Goal: Information Seeking & Learning: Learn about a topic

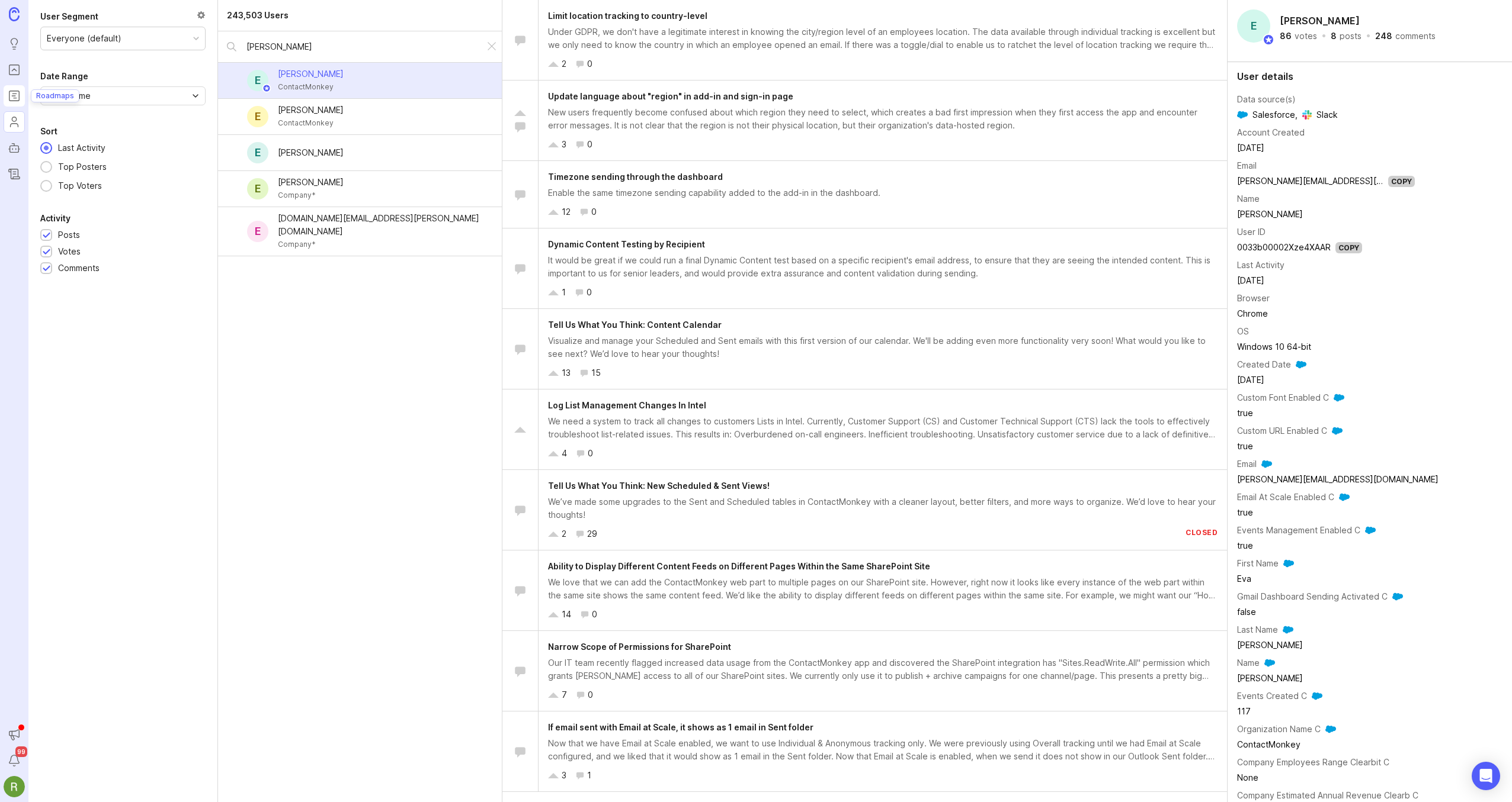
click at [16, 98] on icon "Roadmaps" at bounding box center [14, 96] width 13 height 14
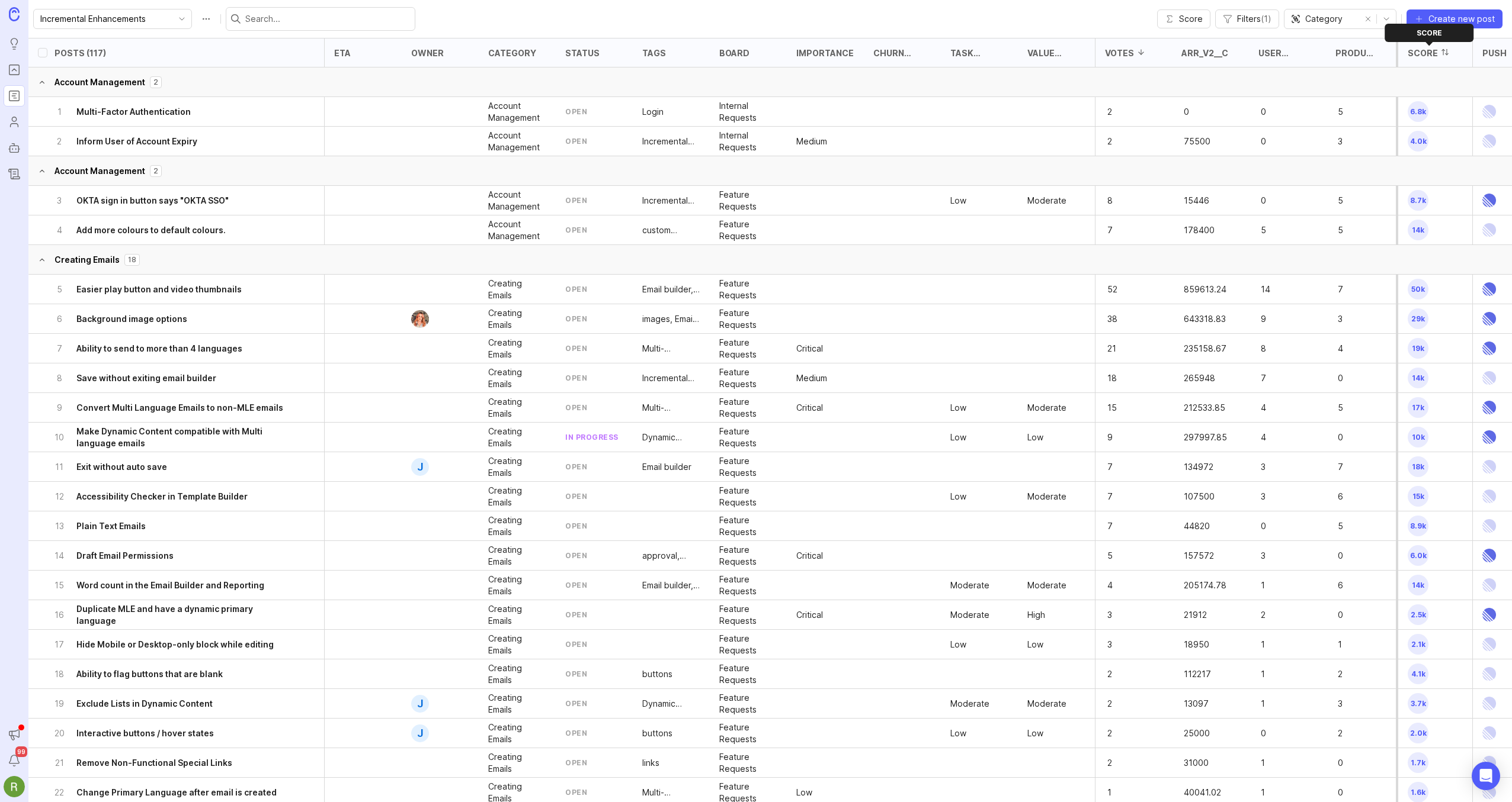
click at [1422, 52] on div "Score" at bounding box center [1422, 53] width 30 height 9
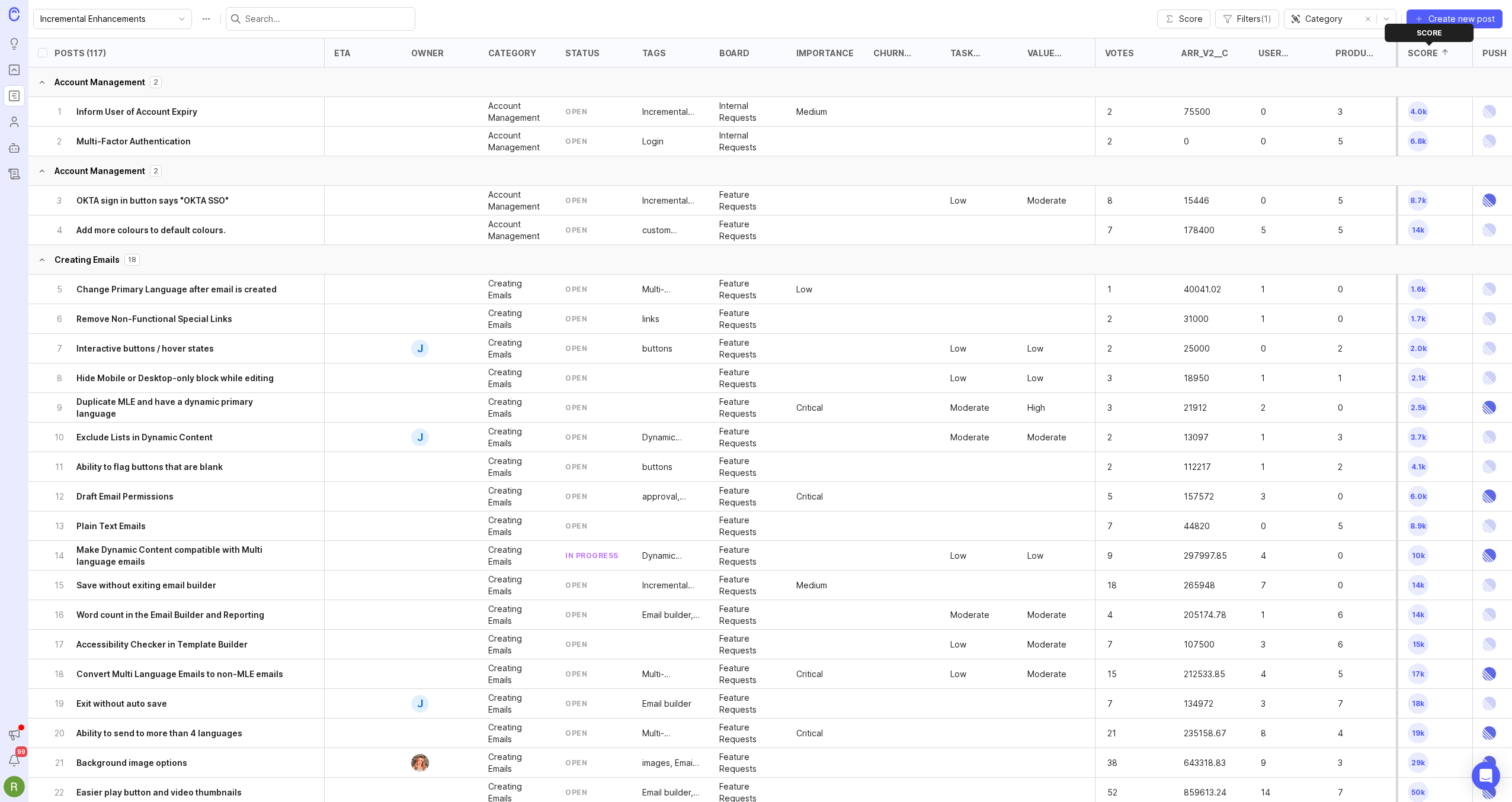
click at [1423, 54] on div "Score" at bounding box center [1422, 53] width 30 height 9
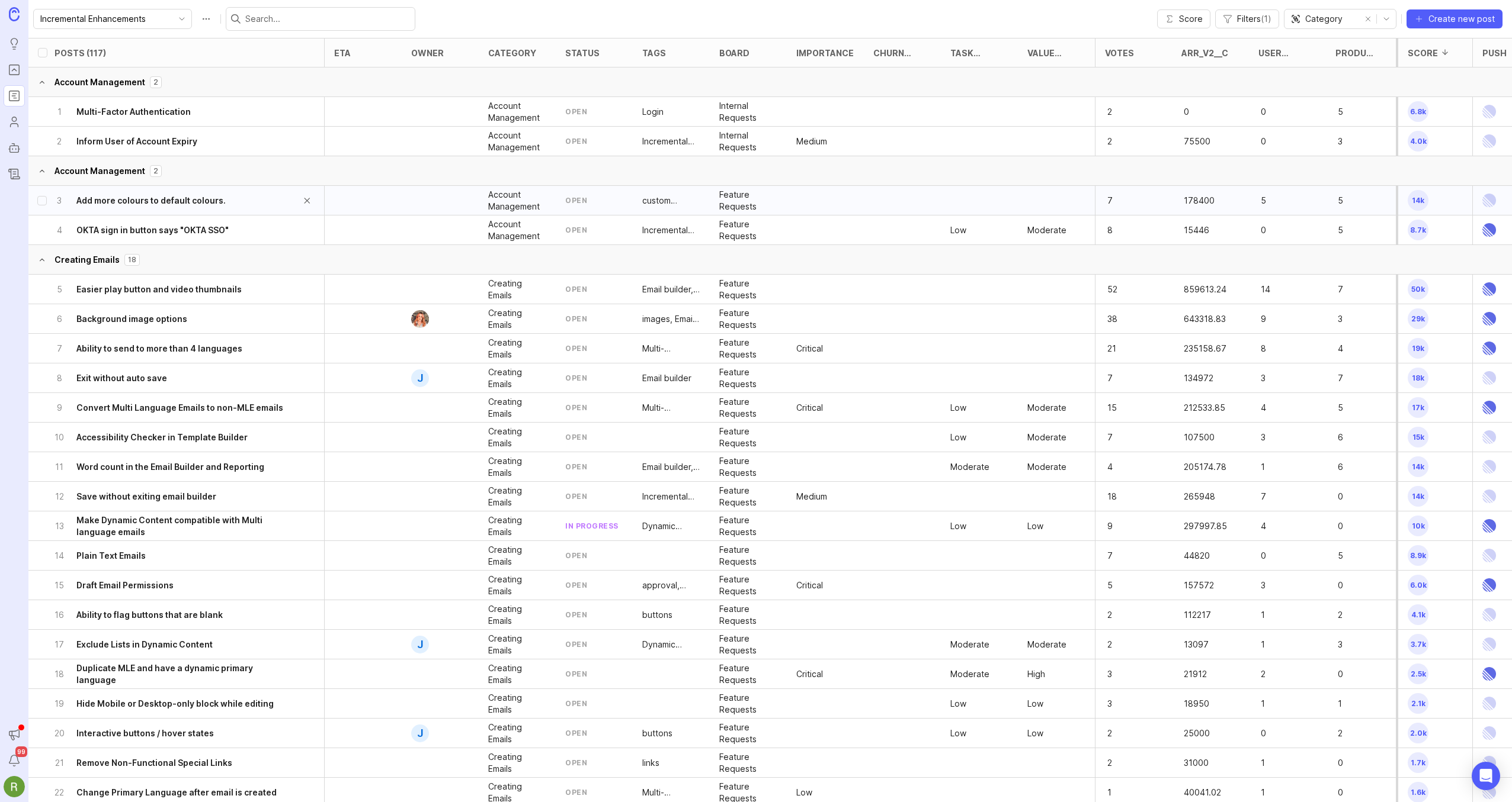
click at [239, 201] on div "3 Add more colours to default colours." at bounding box center [172, 201] width 236 height 29
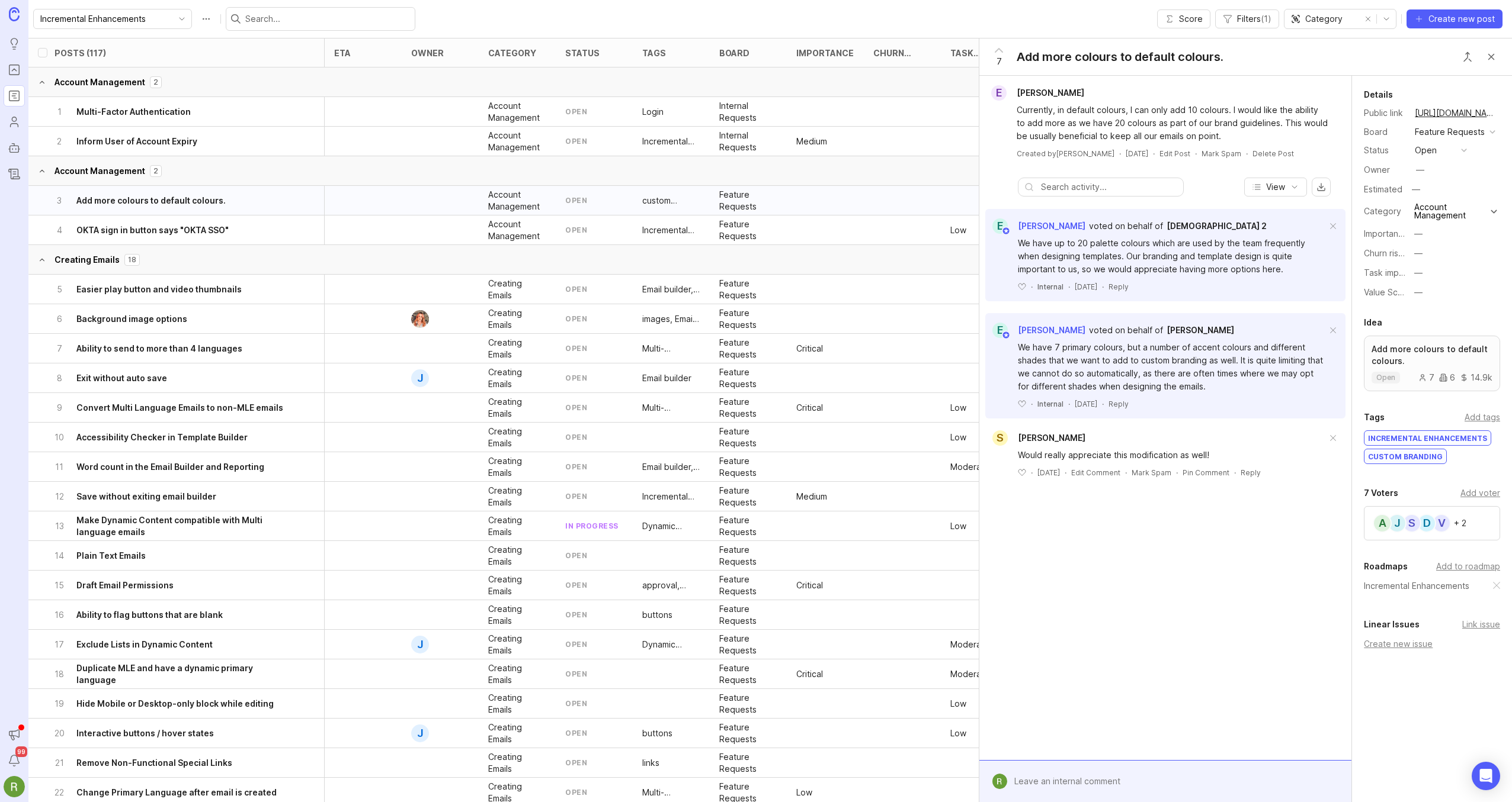
click at [213, 251] on button "Creating Emails 18" at bounding box center [779, 260] width 1502 height 30
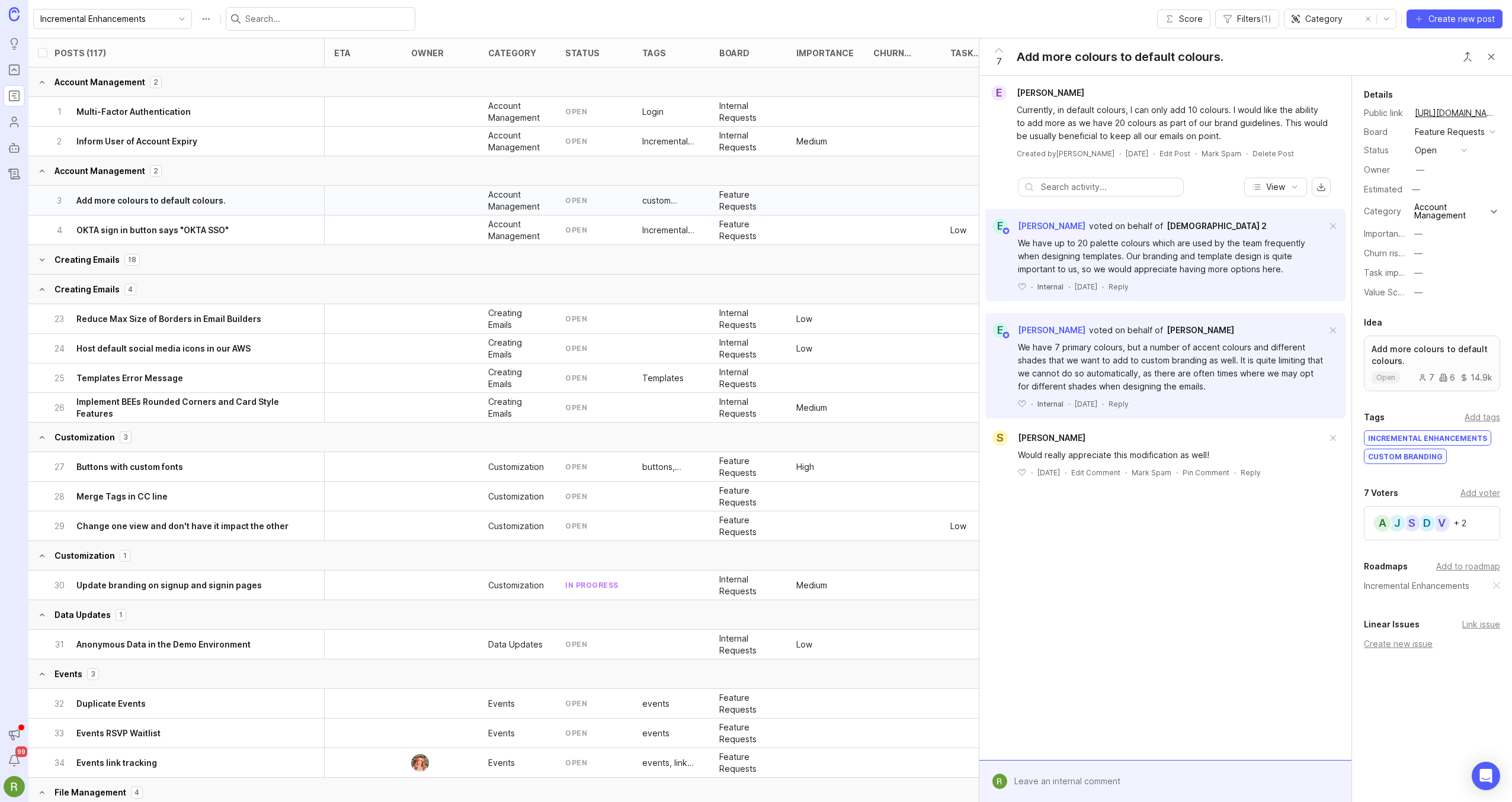
click at [212, 249] on button "Creating Emails 18" at bounding box center [779, 260] width 1502 height 30
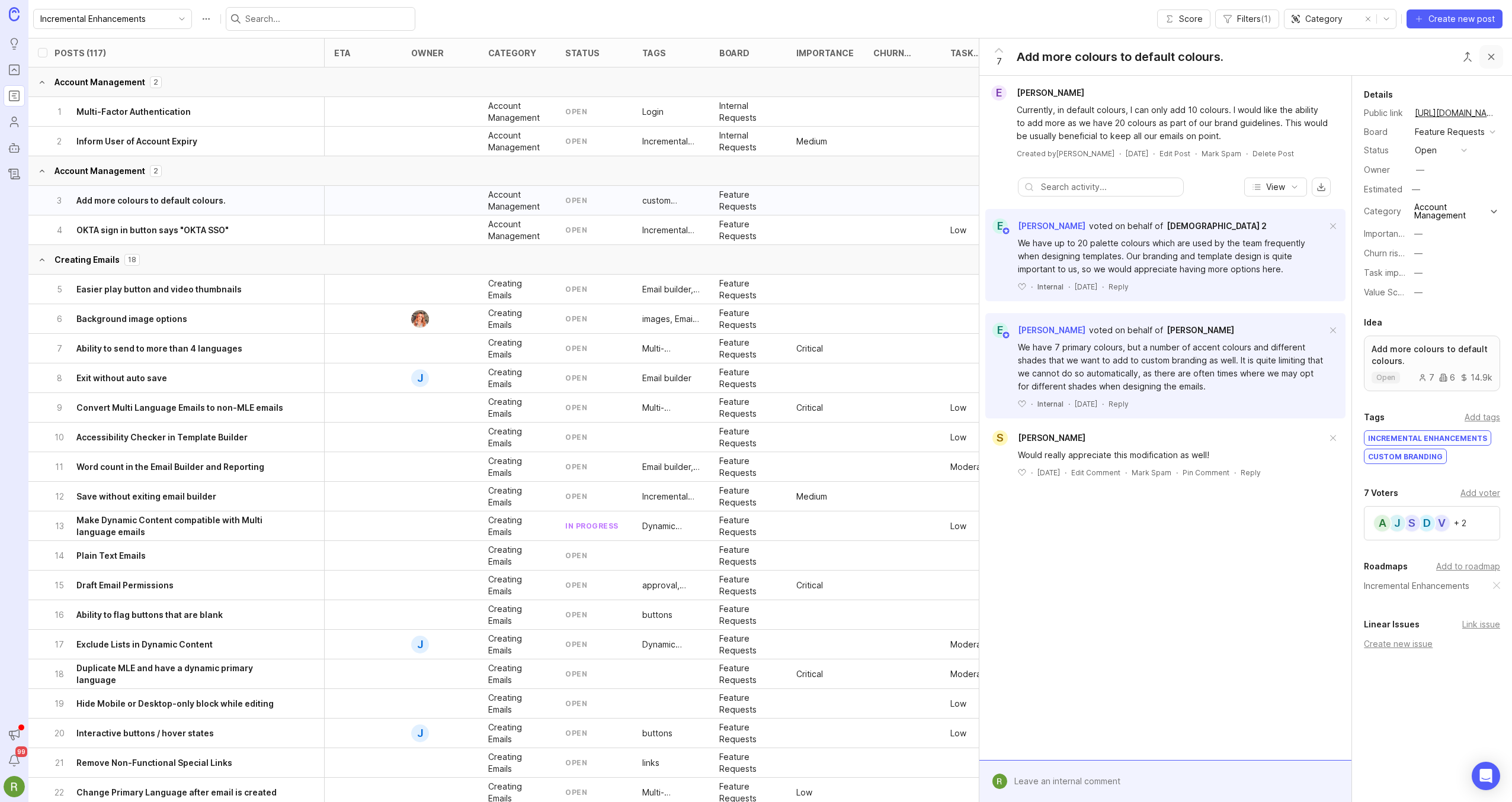
click at [1493, 60] on button "Close button" at bounding box center [1491, 57] width 24 height 24
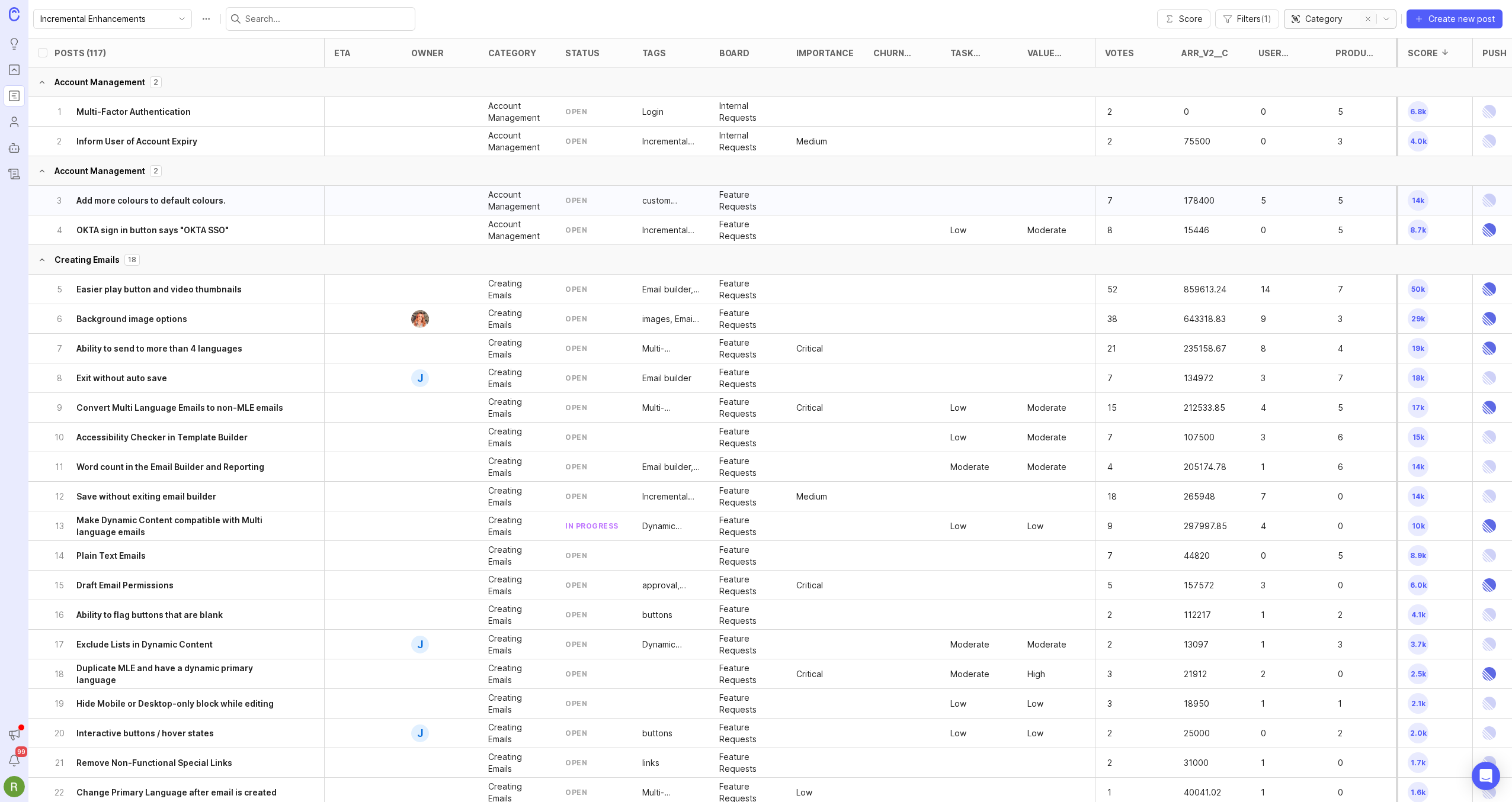
click at [1370, 20] on button "remove selection" at bounding box center [1367, 18] width 16 height 16
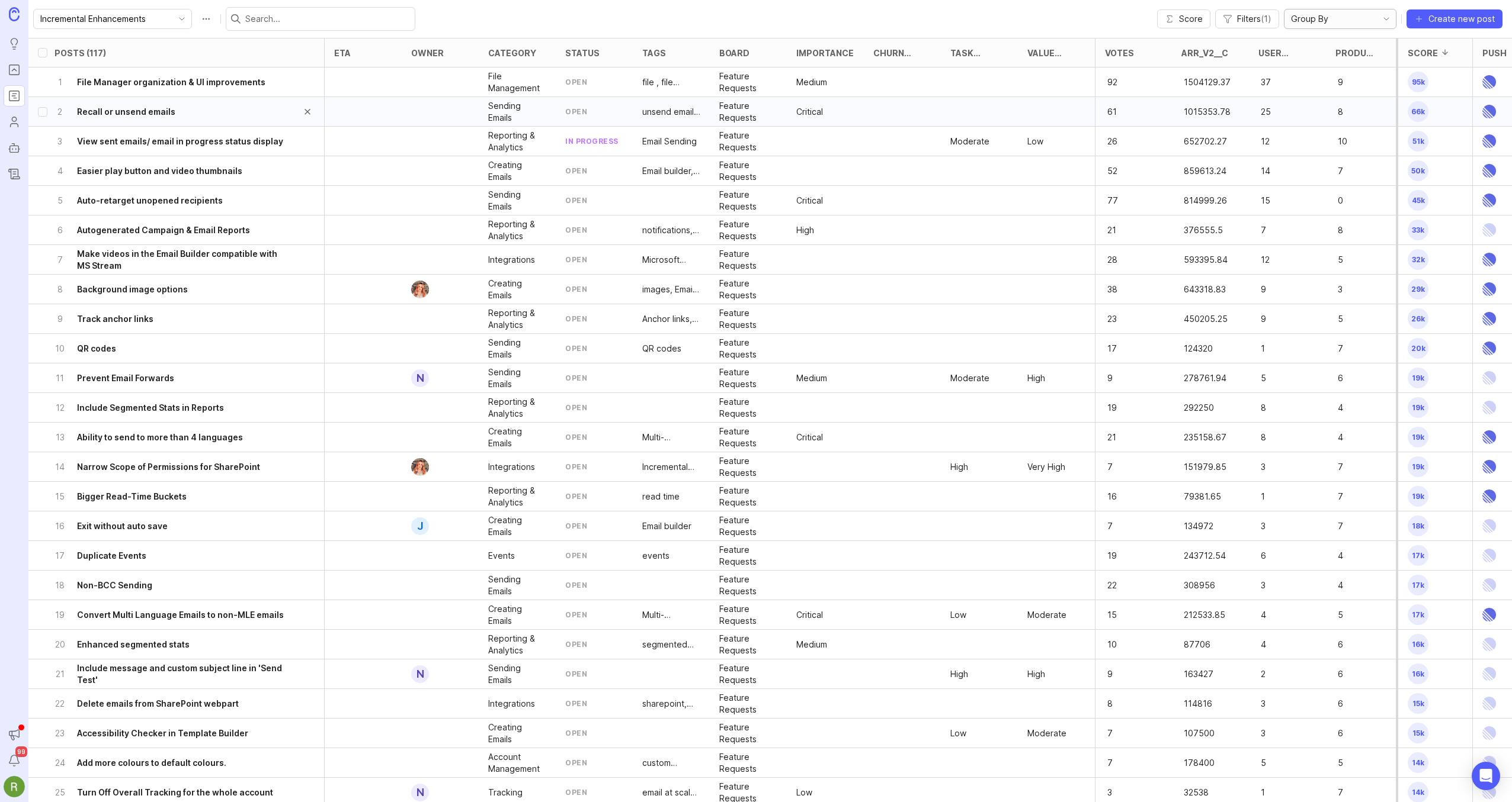
click at [163, 115] on h6 "Recall or unsend emails" at bounding box center [126, 112] width 98 height 12
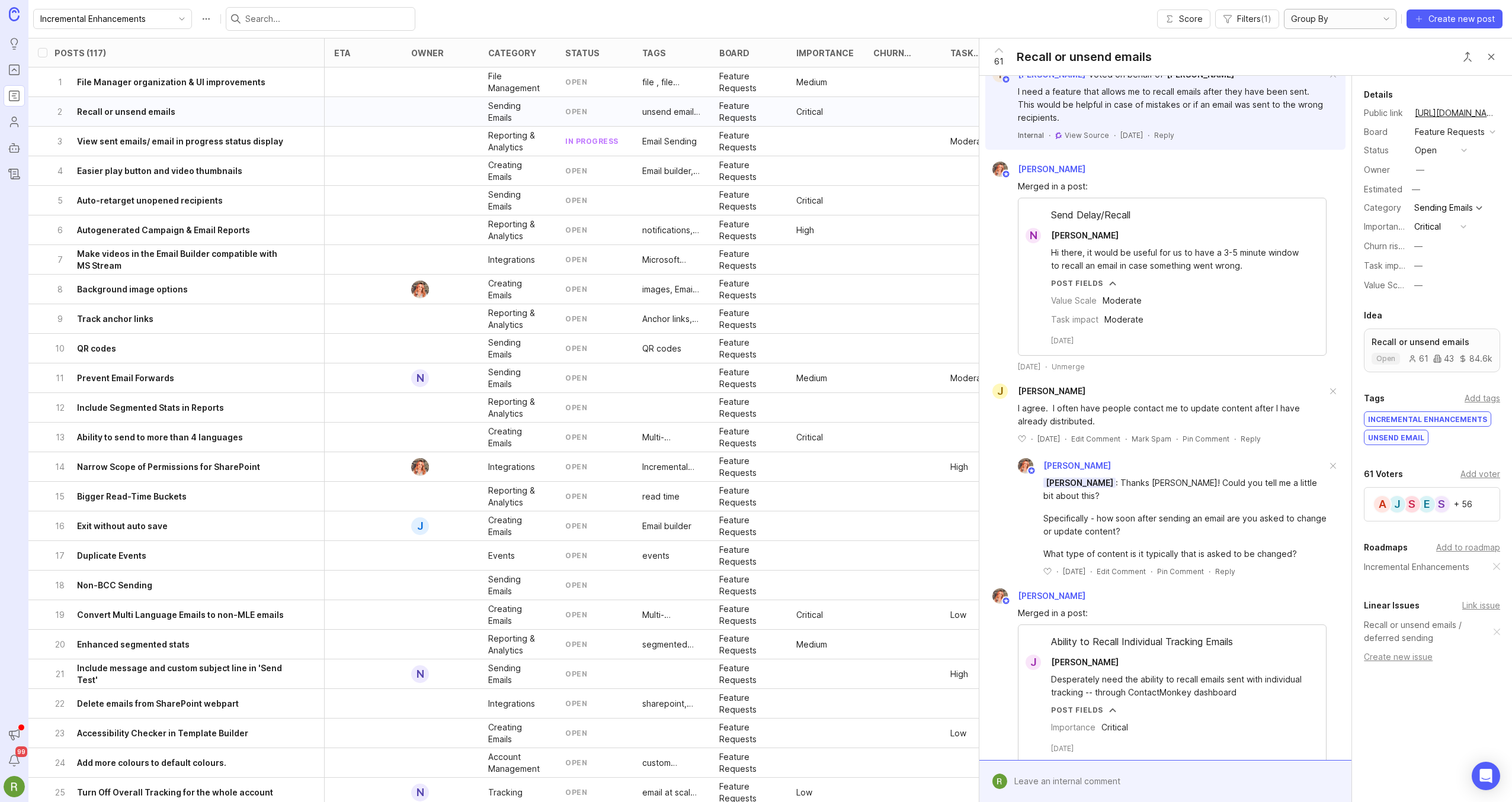
scroll to position [1795, 0]
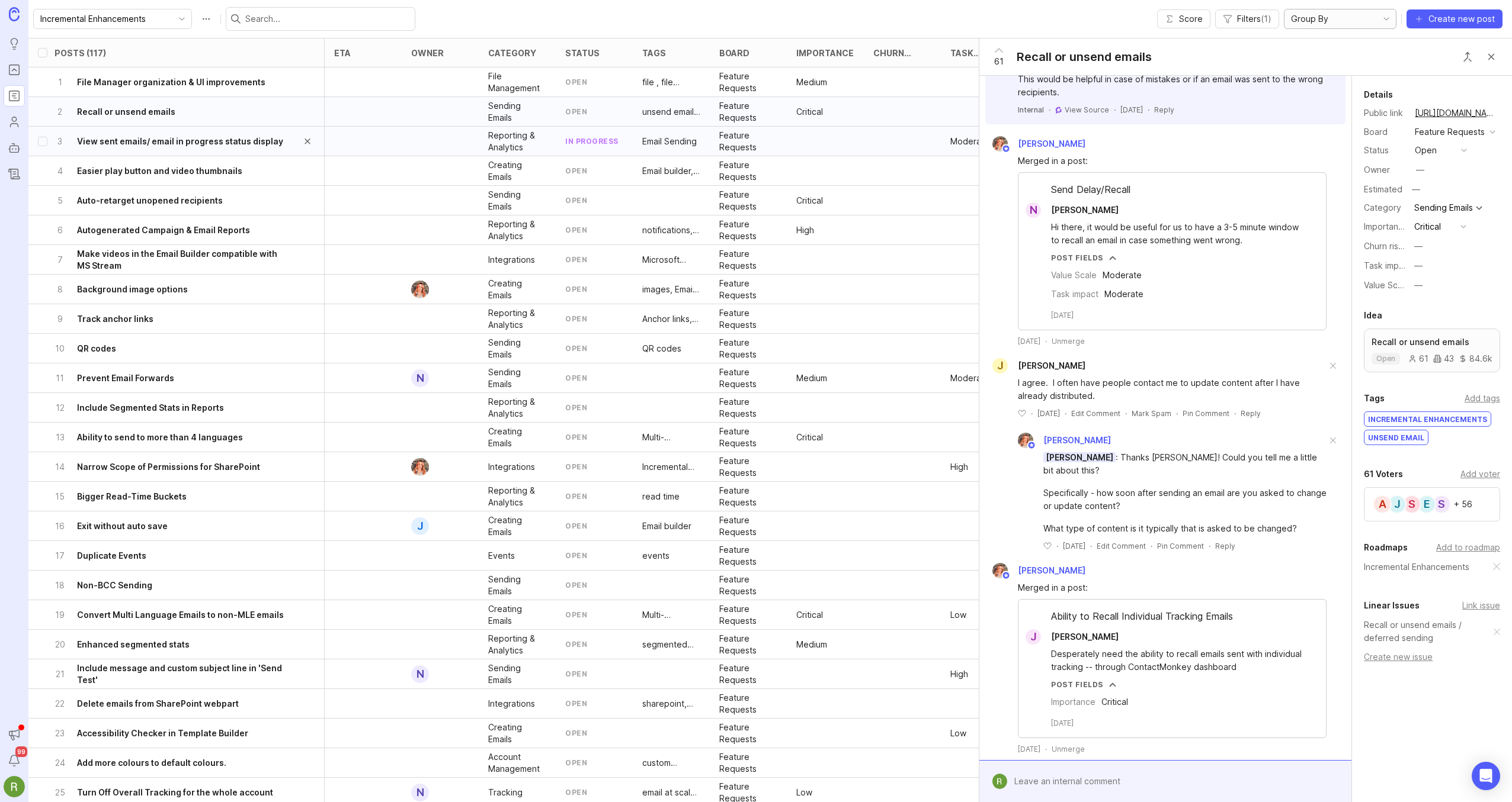
click at [274, 142] on h6 "View sent emails/ email in progress status display" at bounding box center [180, 141] width 206 height 12
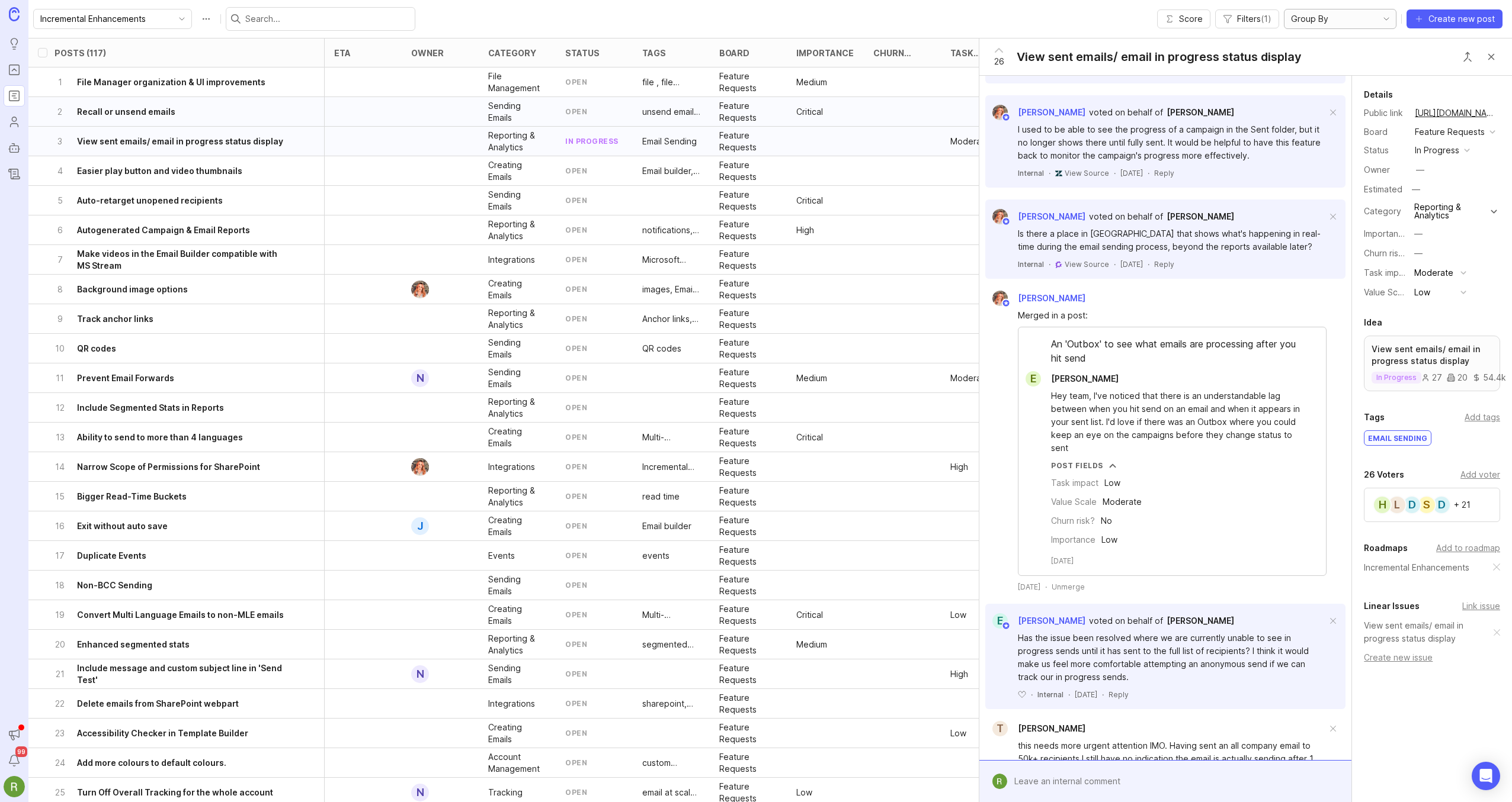
scroll to position [436, 0]
click at [226, 171] on h6 "Easier play button and video thumbnails" at bounding box center [159, 171] width 165 height 12
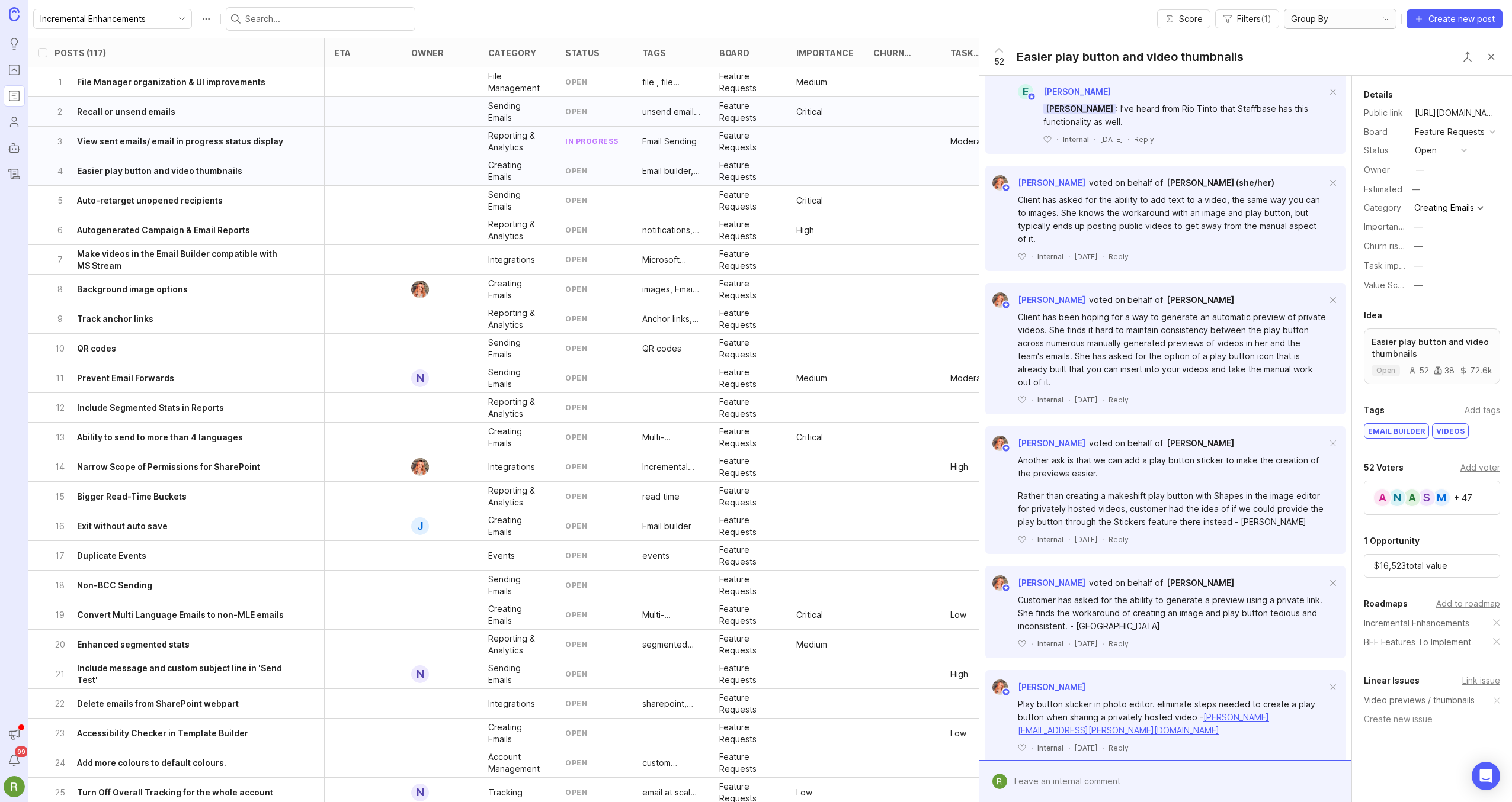
scroll to position [1293, 0]
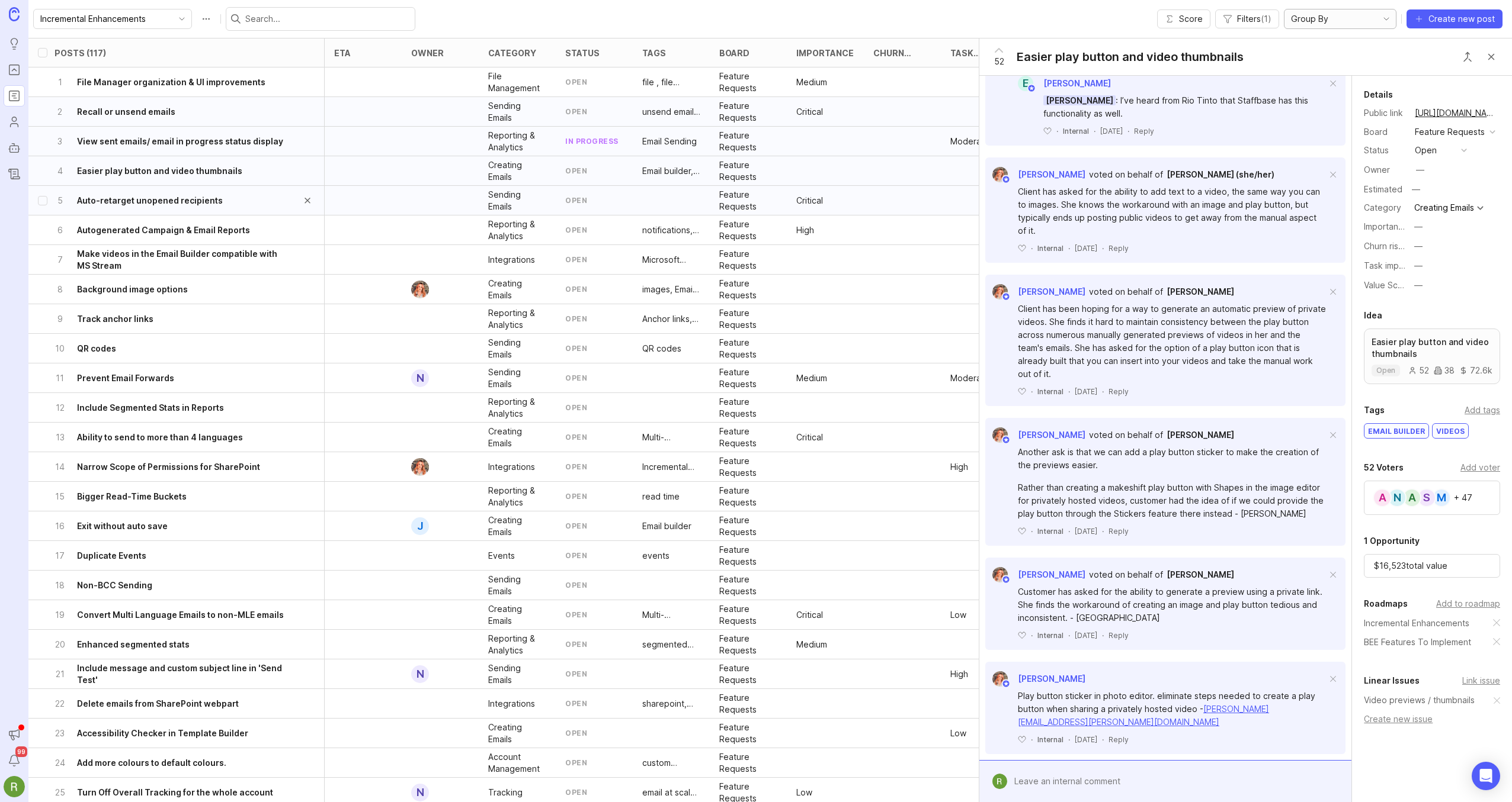
click at [182, 203] on h6 "Auto-retarget unopened recipients" at bounding box center [149, 201] width 145 height 12
